Goal: Check status

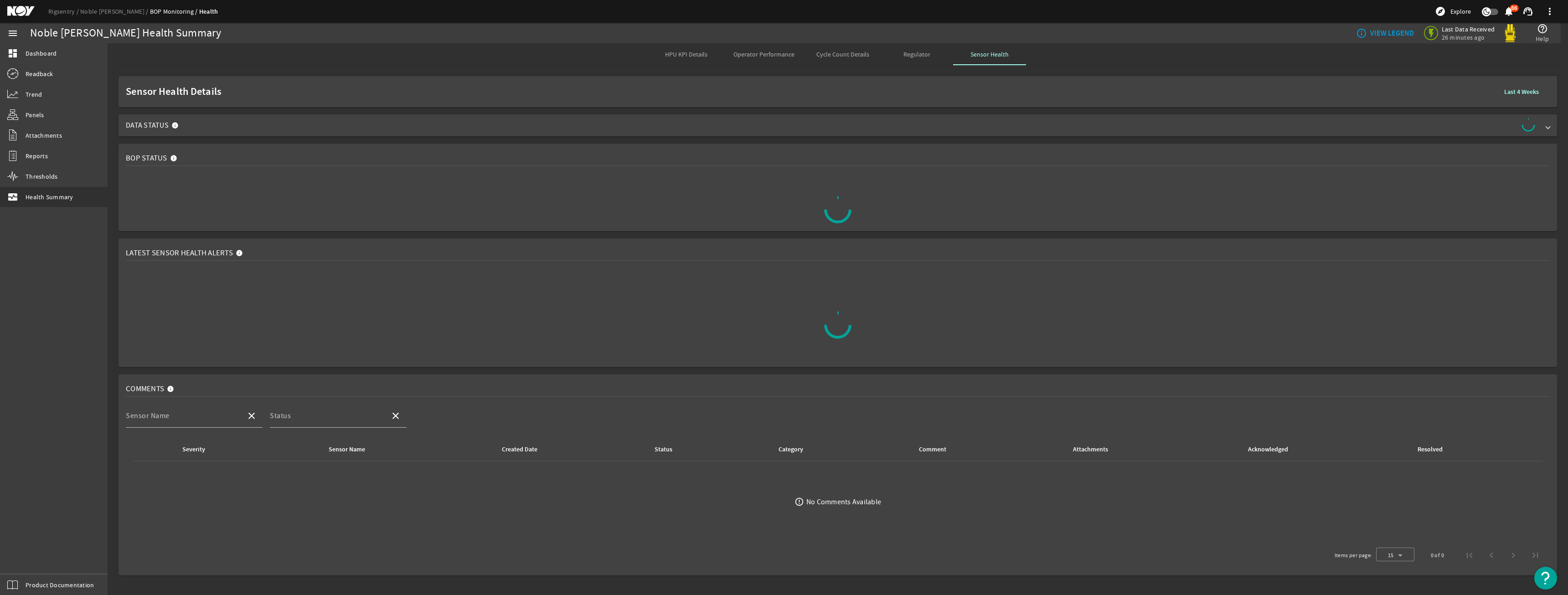
click at [228, 130] on span "Data Status" at bounding box center [835, 125] width 1420 height 14
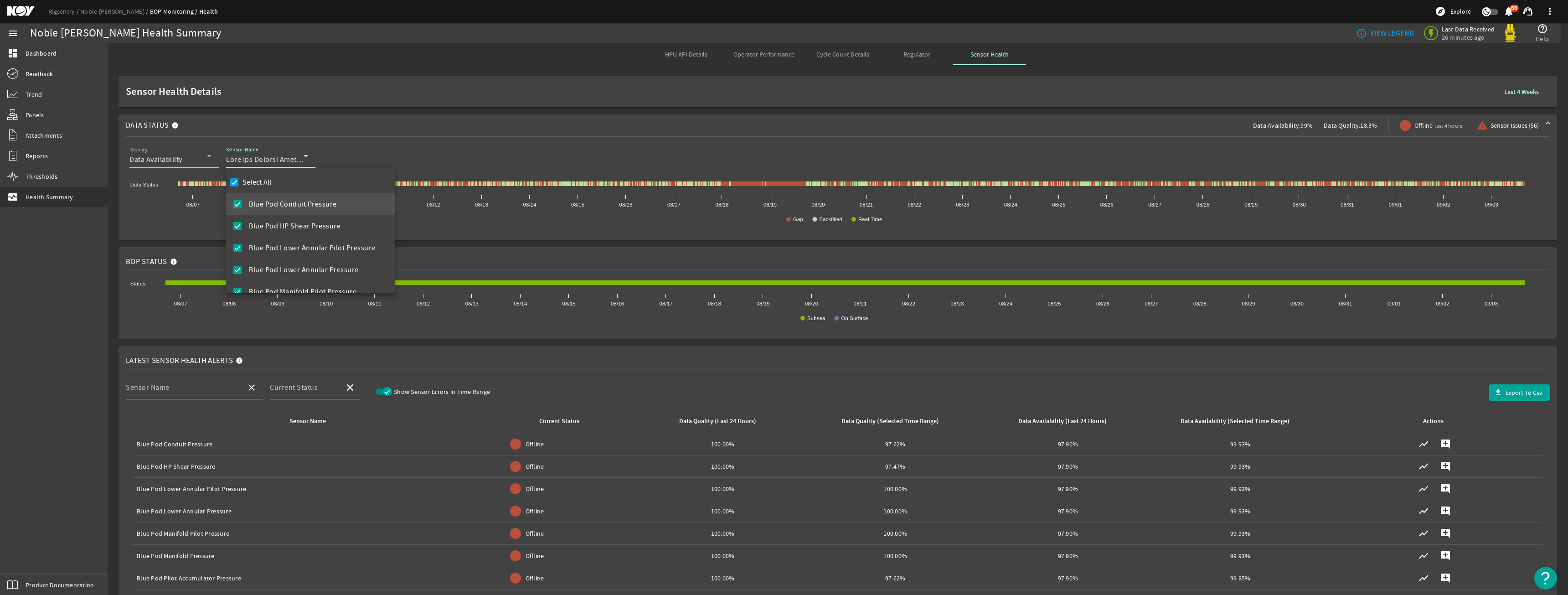
click at [211, 163] on div at bounding box center [784, 298] width 1568 height 595
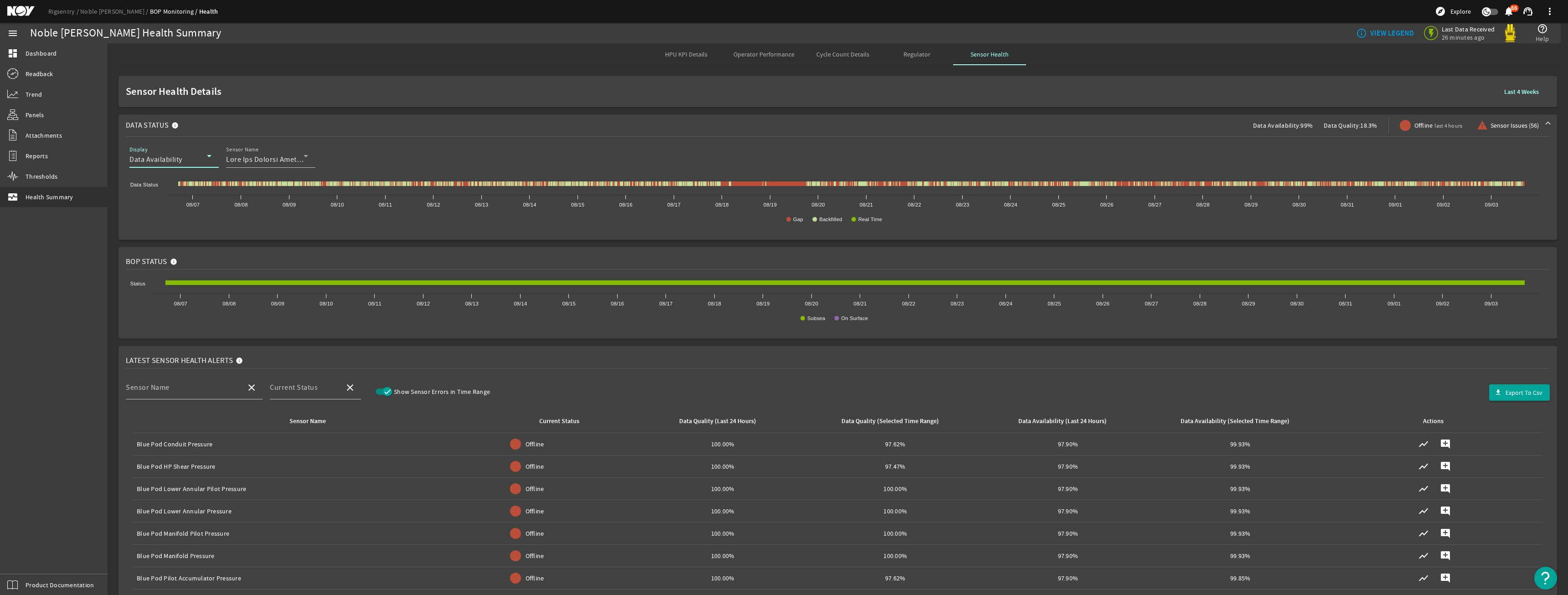
click at [203, 161] on div "Data Availability" at bounding box center [168, 159] width 77 height 11
click at [206, 204] on mat-option "Data Quality" at bounding box center [174, 204] width 89 height 22
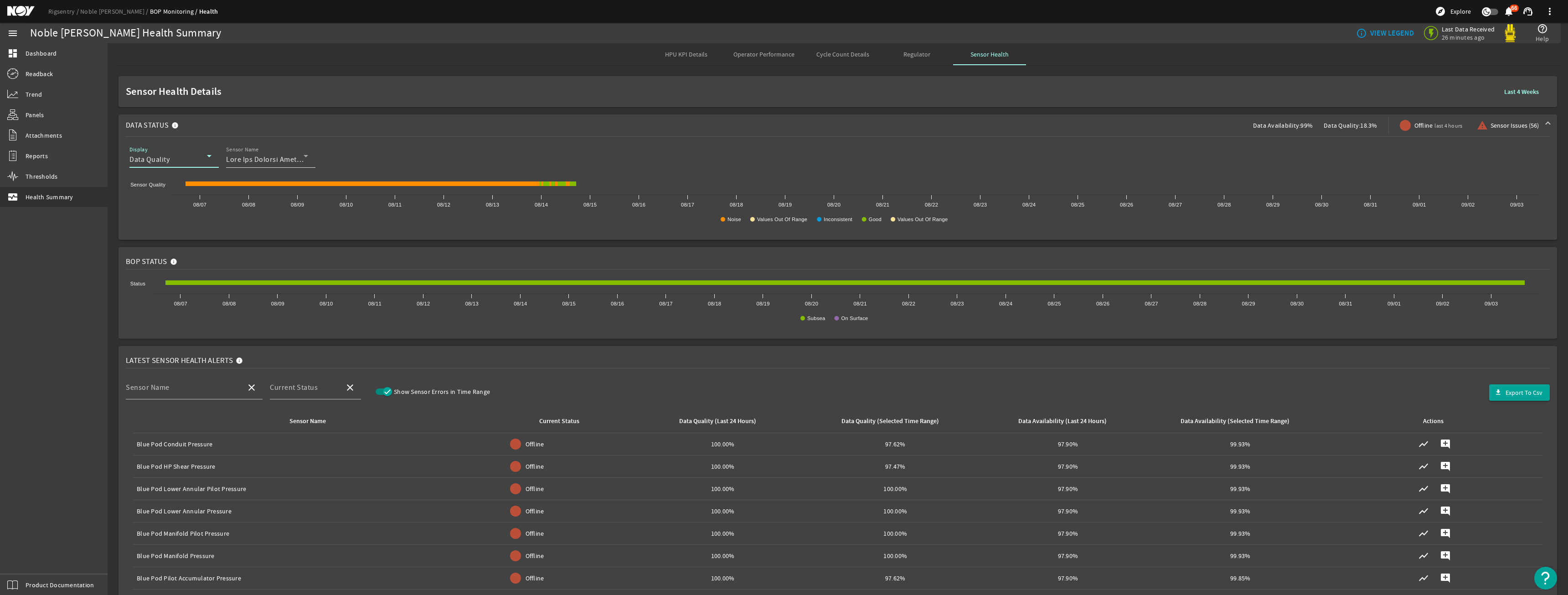
click at [272, 165] on div "Sensor Name" at bounding box center [267, 156] width 82 height 23
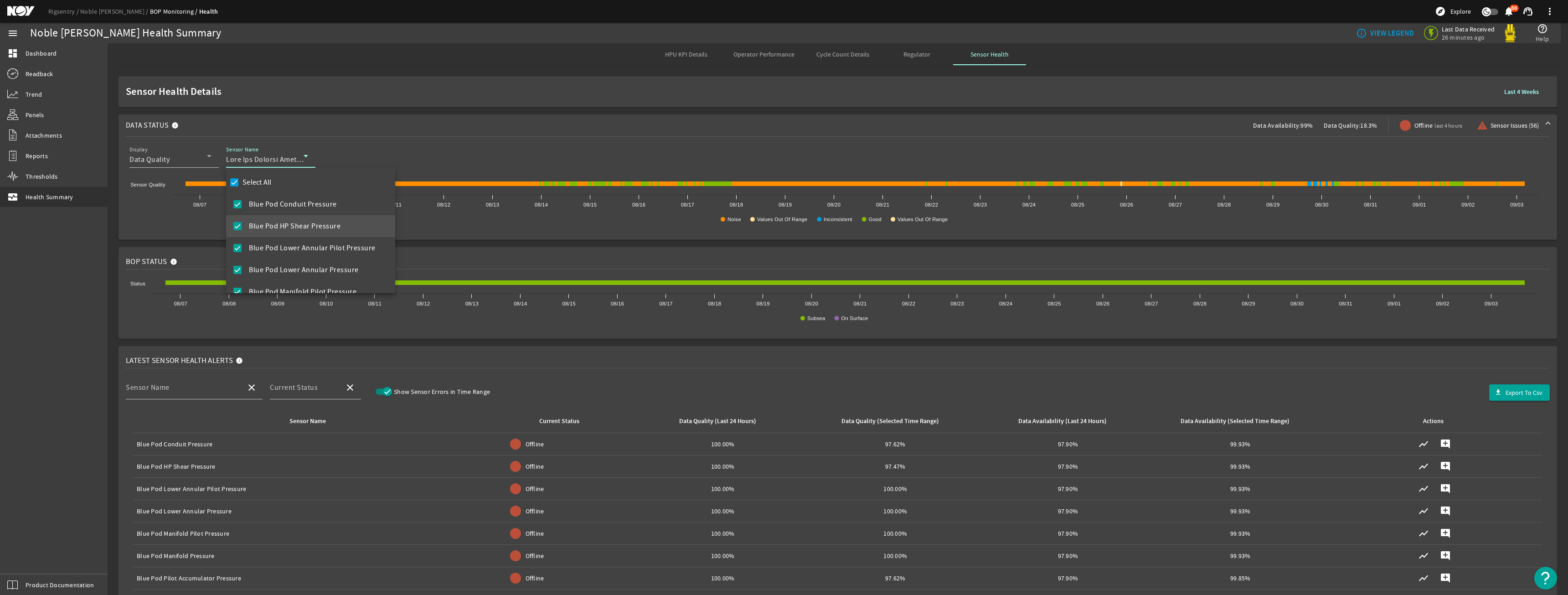
click at [264, 182] on label "Select All" at bounding box center [256, 182] width 31 height 9
click at [241, 182] on input "Select All" at bounding box center [234, 182] width 13 height 13
checkbox input "false"
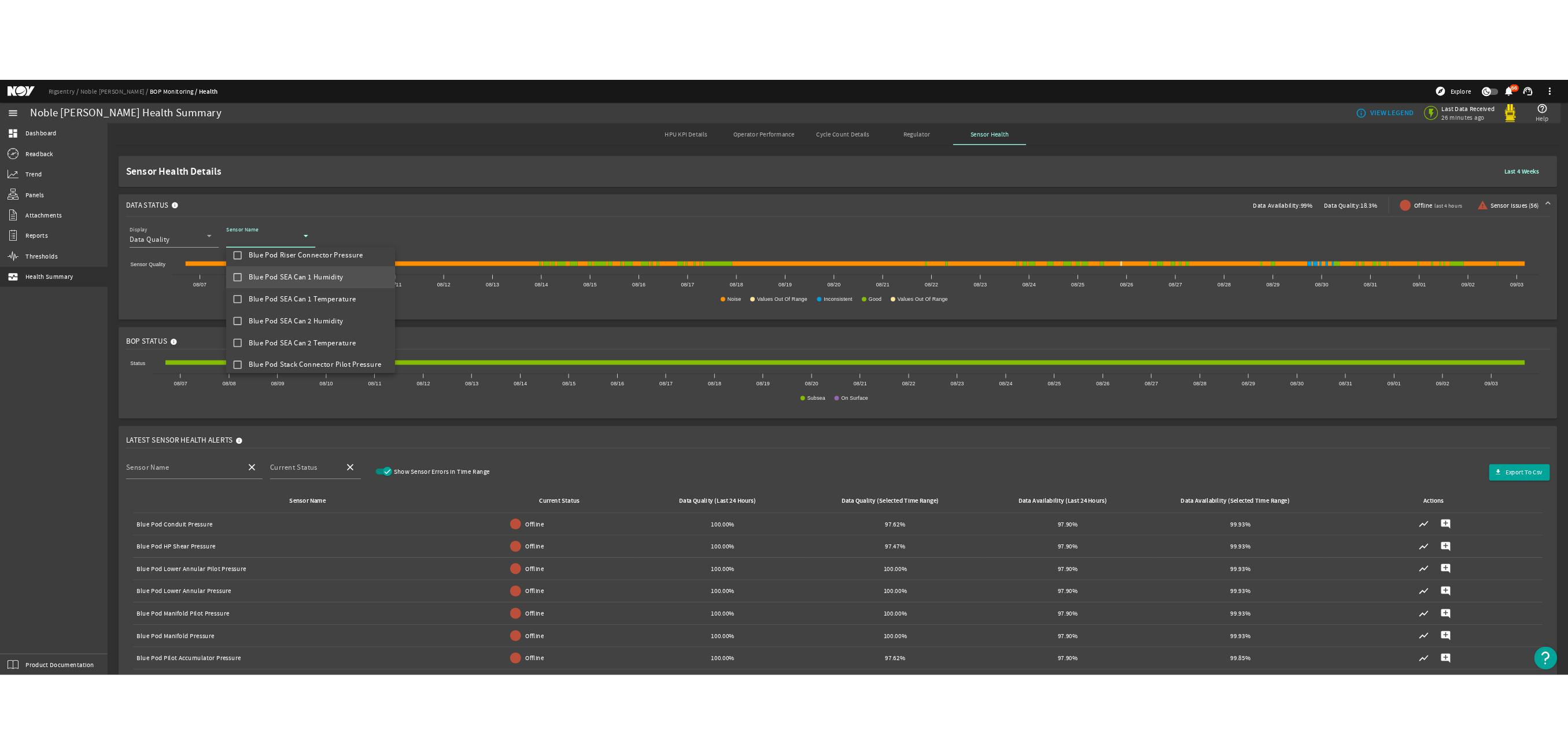
scroll to position [347, 0]
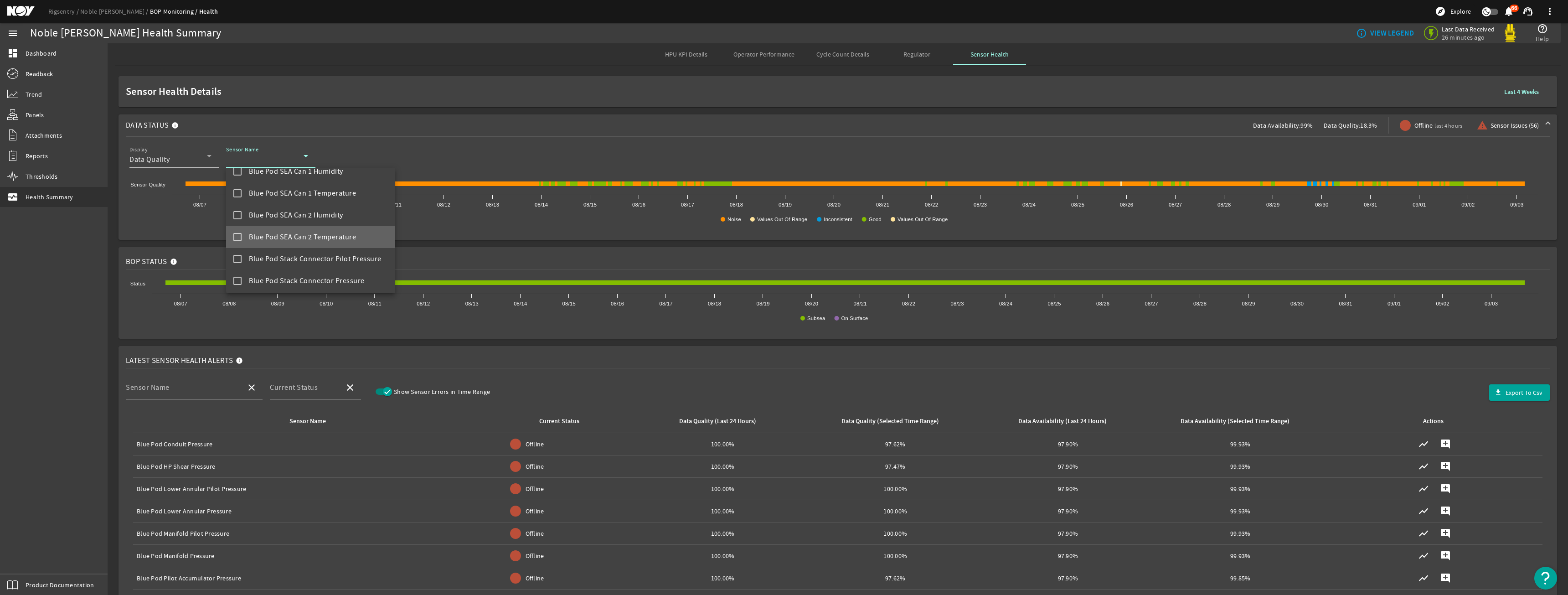
click at [321, 232] on span "Blue Pod SEA Can 2 Temperature" at bounding box center [303, 237] width 107 height 11
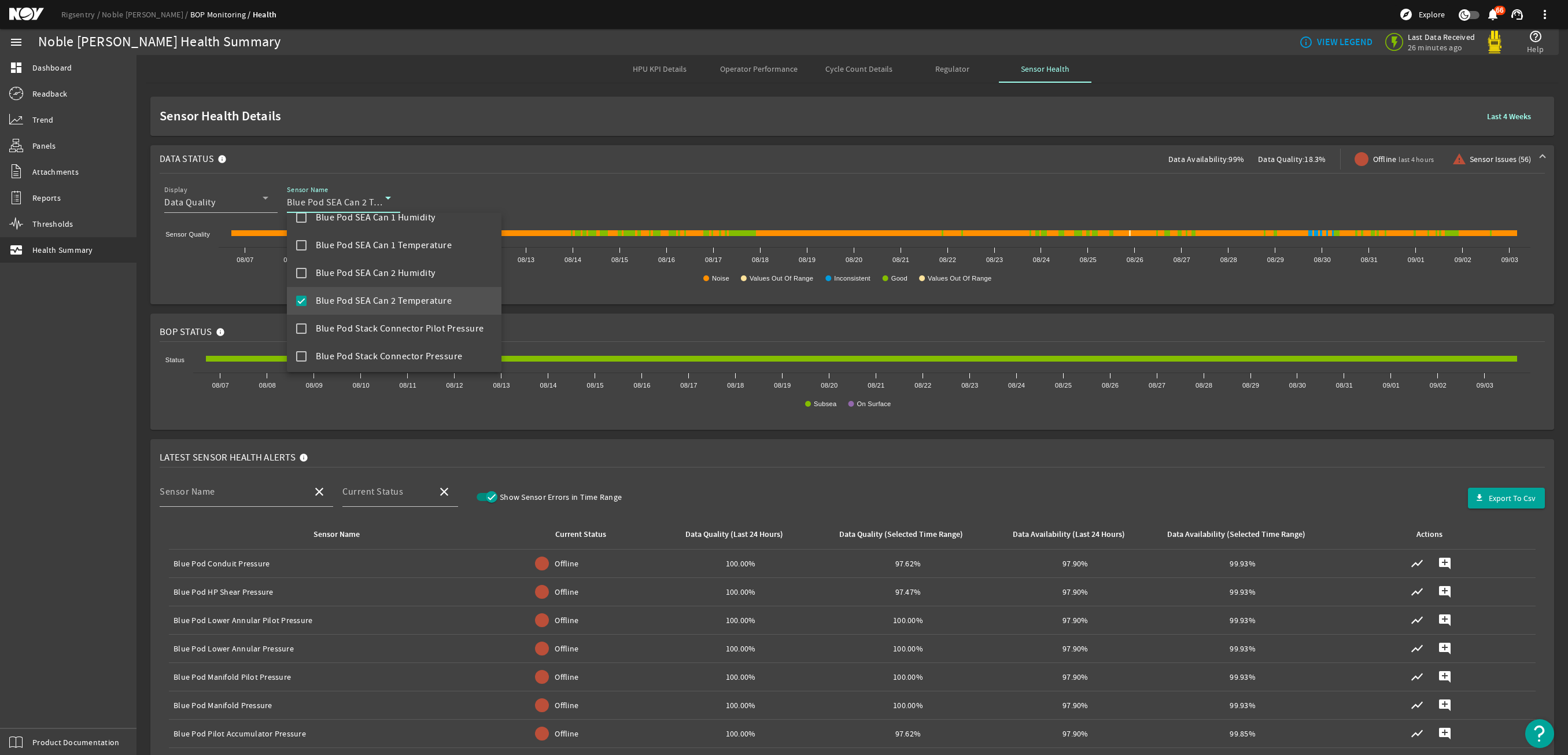
click at [498, 192] on div at bounding box center [784, 378] width 1568 height 755
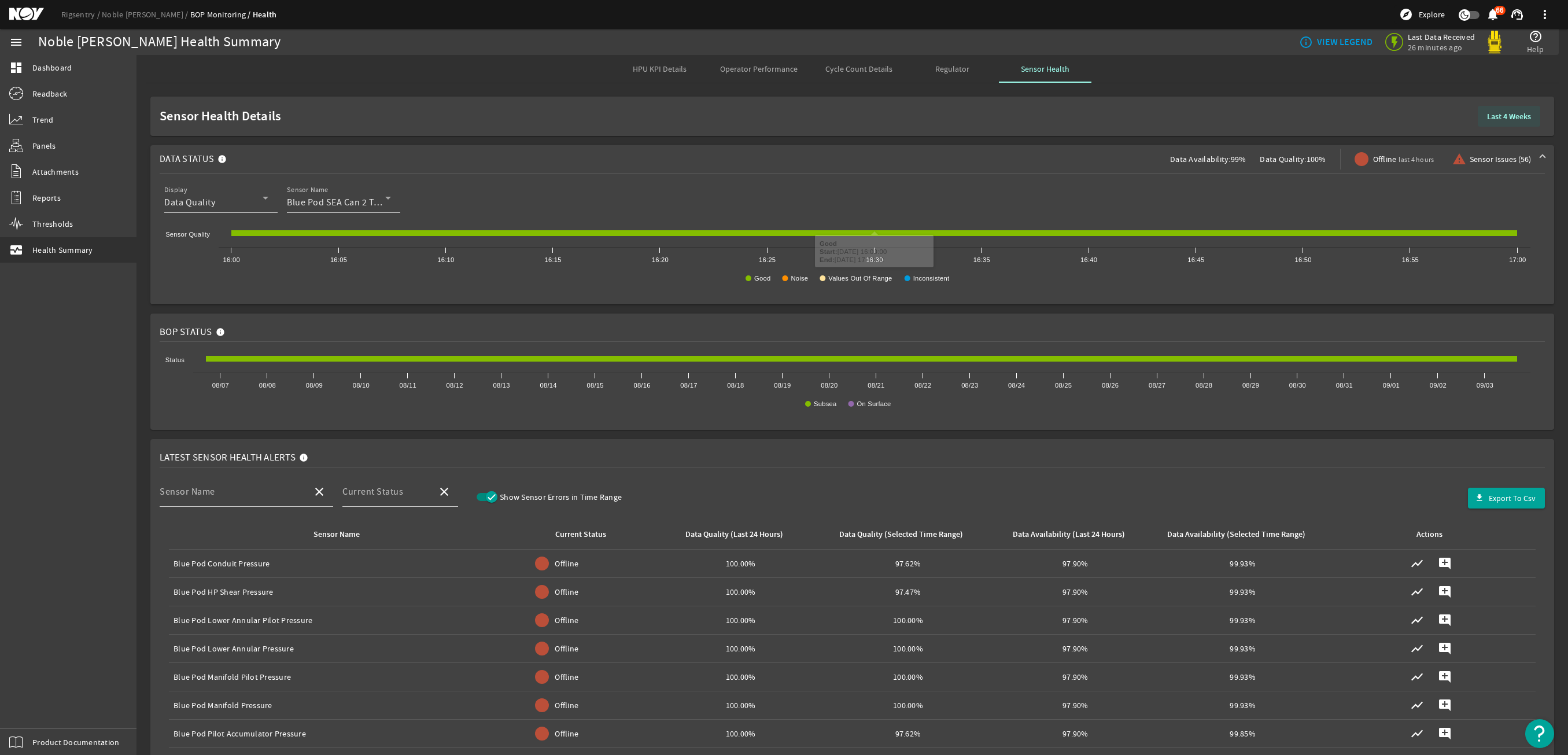
click at [1506, 125] on span at bounding box center [1509, 116] width 63 height 28
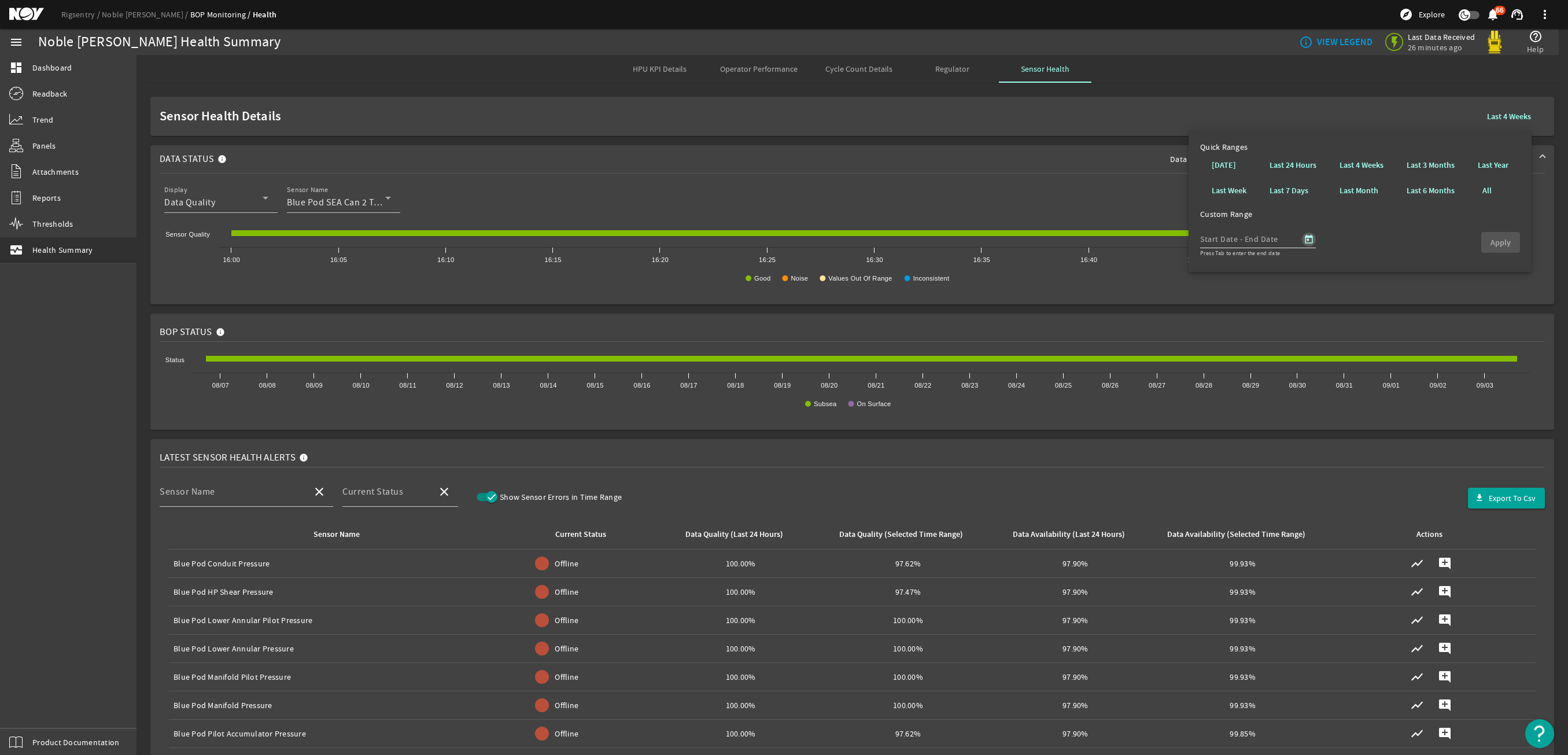
click at [1307, 238] on span "Open calendar" at bounding box center [1310, 240] width 28 height 28
click at [1327, 268] on span "Previous month" at bounding box center [1334, 273] width 23 height 23
click at [1257, 343] on span "1" at bounding box center [1262, 344] width 21 height 21
type input "[DATE]"
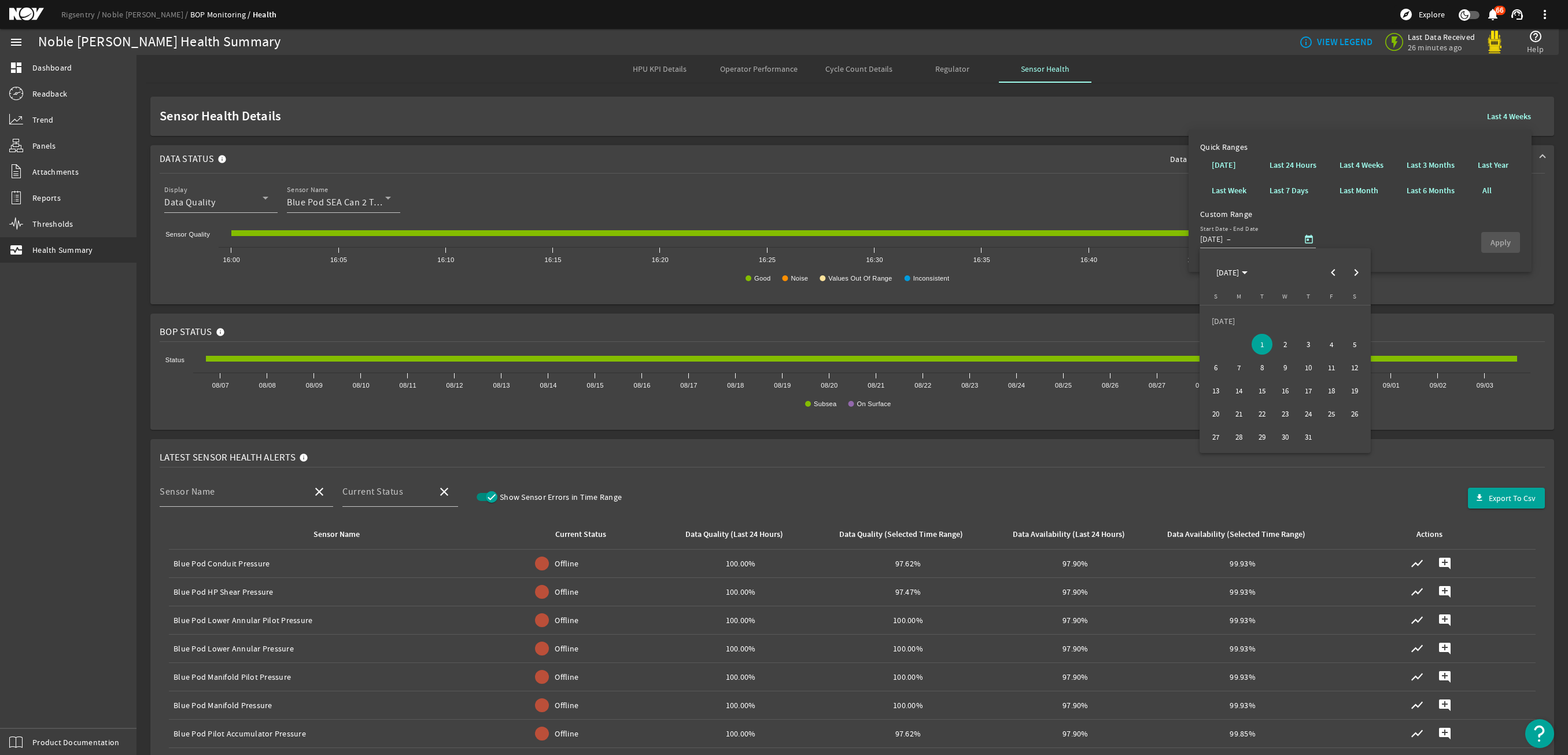
click at [1314, 439] on span "31" at bounding box center [1308, 436] width 21 height 21
type input "[DATE]"
click at [1478, 246] on div "Start Date - End Date [DATE] [DATE] – [DATE] End Date Press Tab to enter the en…" at bounding box center [1360, 240] width 320 height 40
click at [1483, 246] on span "button" at bounding box center [1500, 243] width 39 height 28
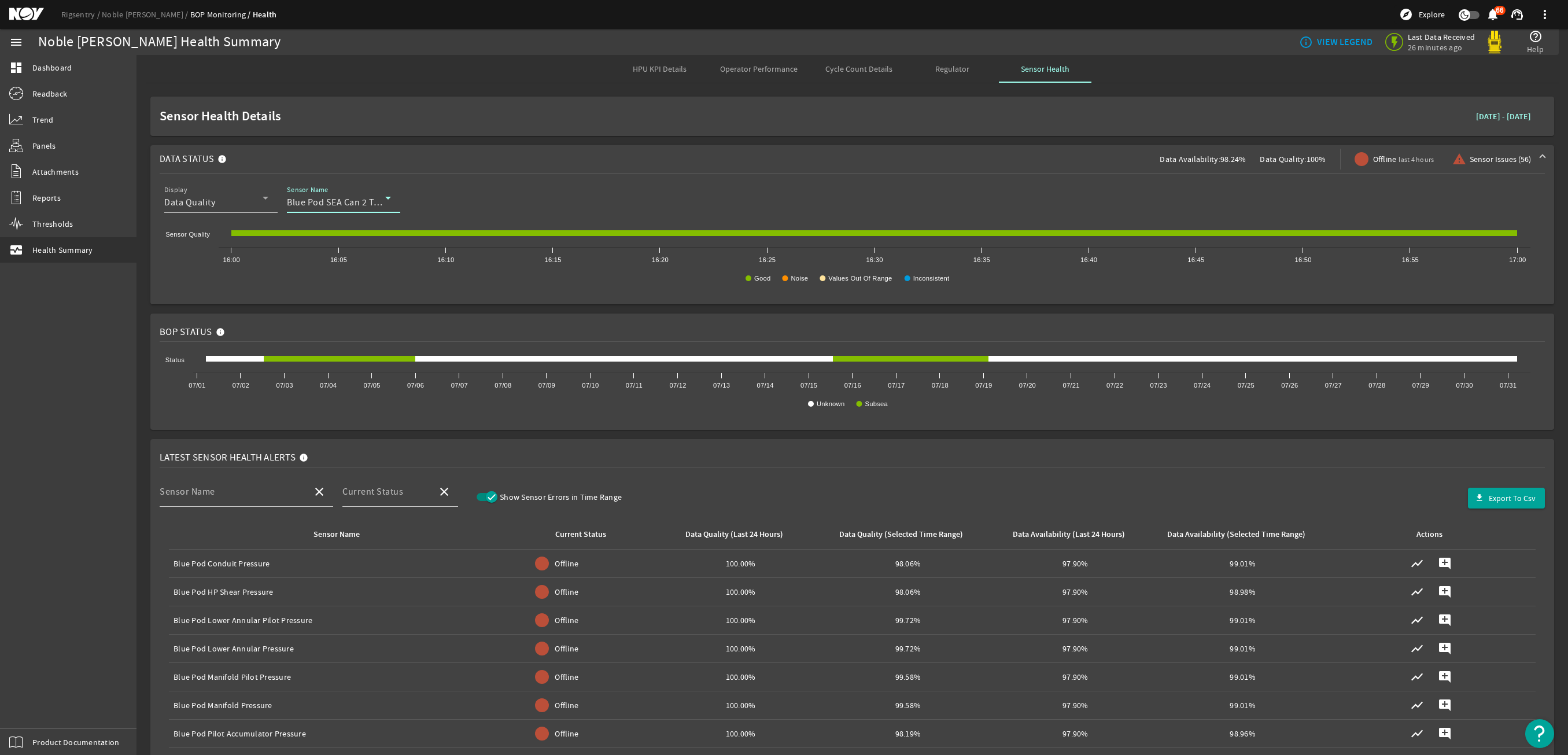
click at [331, 196] on div "Blue Pod SEA Can 2 Temperature" at bounding box center [336, 202] width 98 height 14
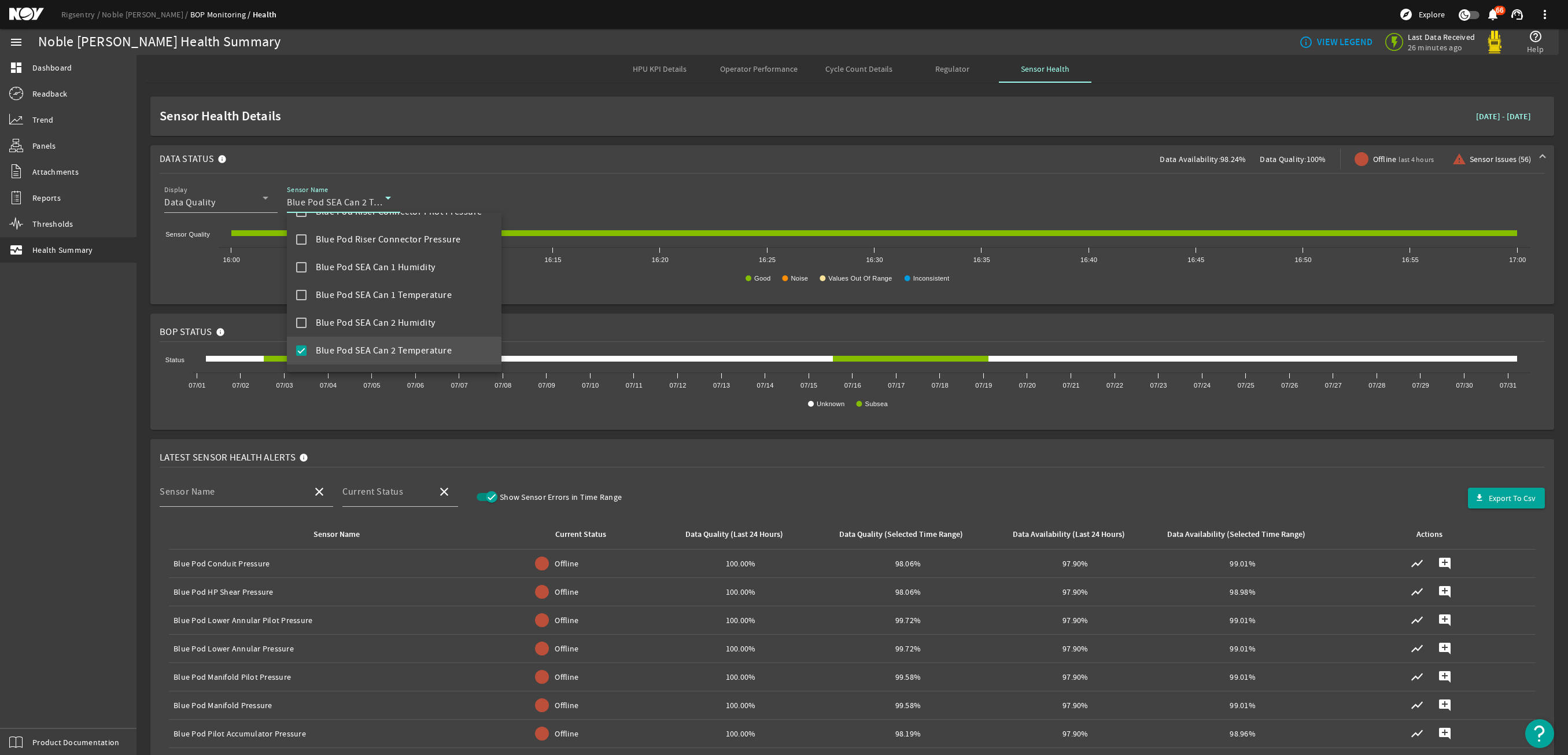
scroll to position [406, 0]
click at [301, 243] on mat-pseudo-checkbox at bounding box center [301, 242] width 11 height 11
click at [305, 258] on mat-pseudo-checkbox at bounding box center [301, 254] width 11 height 11
click at [1457, 183] on div at bounding box center [784, 378] width 1568 height 755
